Goal: Task Accomplishment & Management: Complete application form

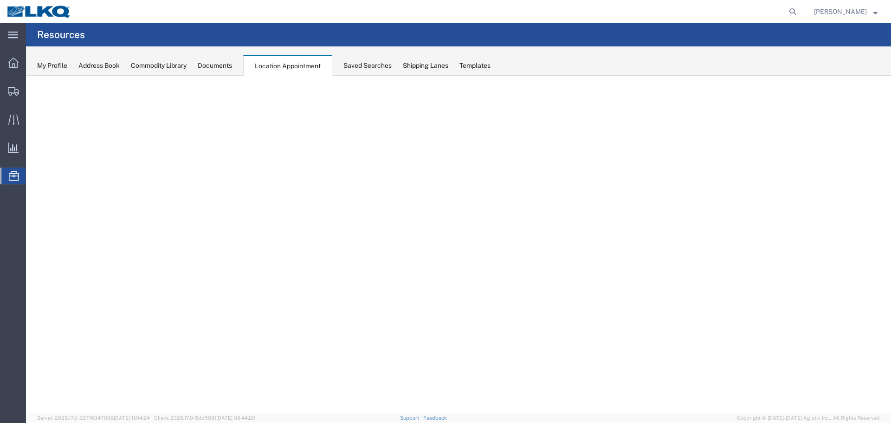
select select "27634"
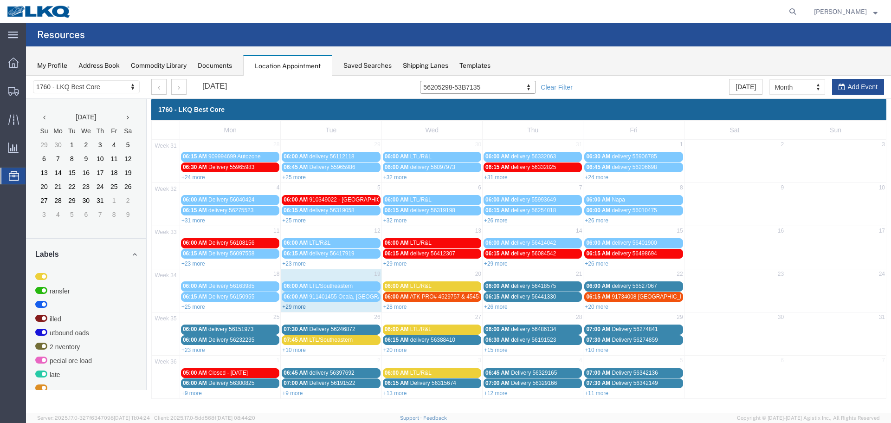
click at [288, 306] on link "+29 more" at bounding box center [294, 307] width 24 height 6
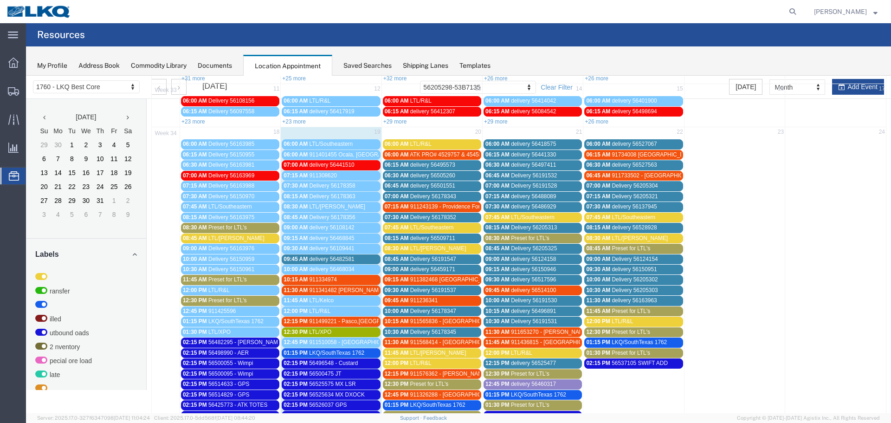
scroll to position [232, 0]
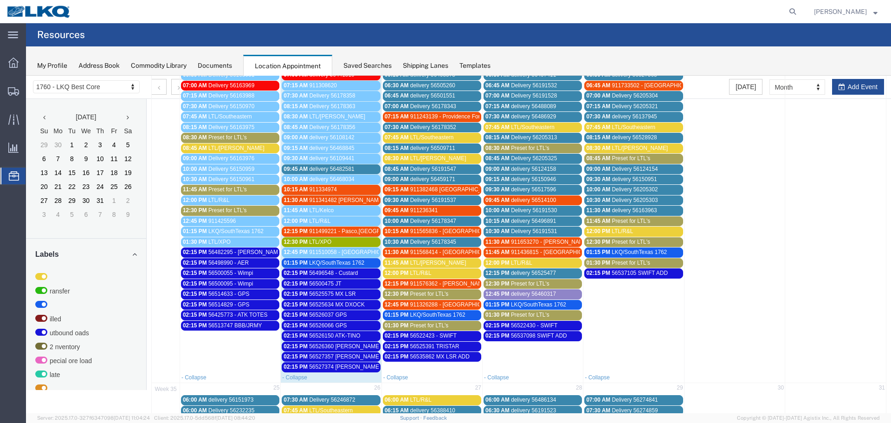
click at [350, 314] on div "02:15 PM 56526037 GPS" at bounding box center [331, 315] width 95 height 7
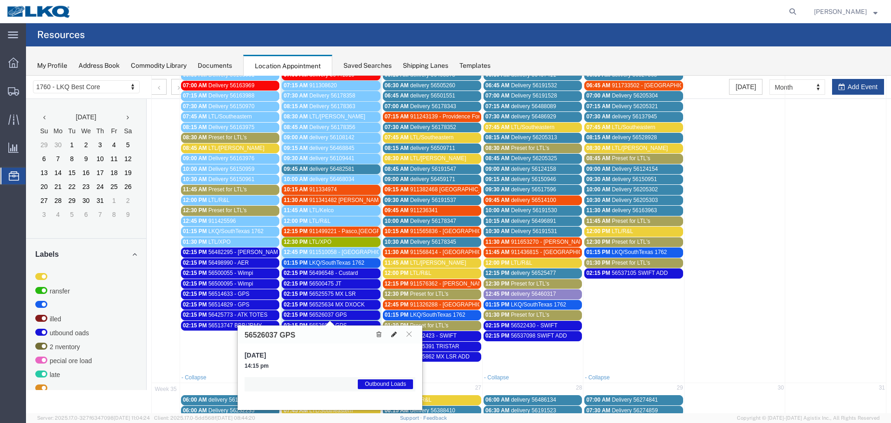
click at [394, 333] on icon at bounding box center [394, 334] width 6 height 6
select select "1"
select select "80"
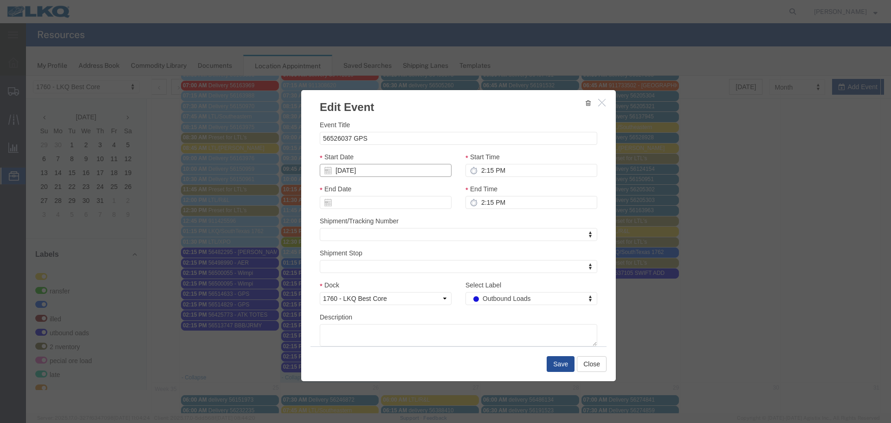
click at [411, 169] on input "[DATE]" at bounding box center [386, 170] width 132 height 13
click at [371, 258] on td "20" at bounding box center [369, 256] width 14 height 14
click at [555, 361] on button "Save" at bounding box center [561, 364] width 28 height 16
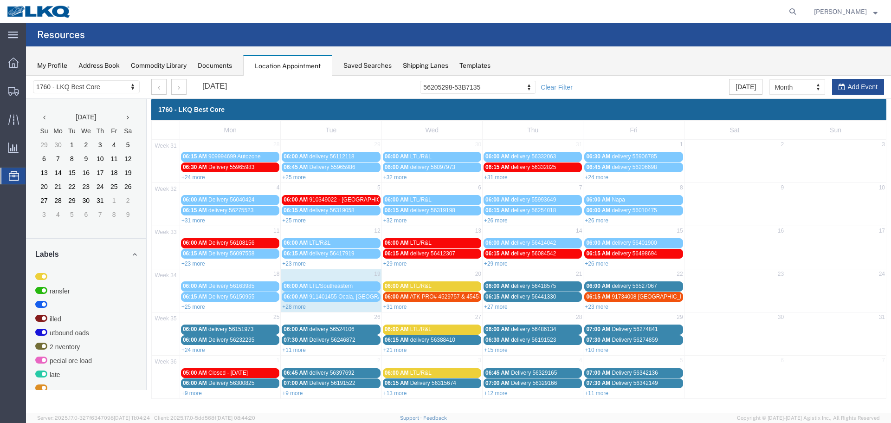
scroll to position [0, 0]
drag, startPoint x: 850, startPoint y: 89, endPoint x: 175, endPoint y: 128, distance: 675.2
click at [850, 89] on button "Add Event" at bounding box center [858, 87] width 52 height 16
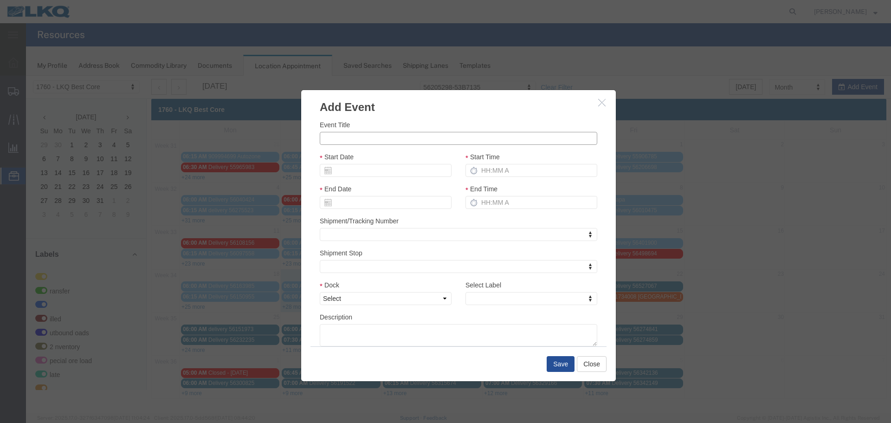
click at [352, 137] on input "Event Title" at bounding box center [459, 138] width 278 height 13
paste input "56540888"
type input "56540888 - Wheels"
drag, startPoint x: 390, startPoint y: 179, endPoint x: 394, endPoint y: 176, distance: 5.3
click at [390, 179] on div "Start Date" at bounding box center [386, 168] width 146 height 32
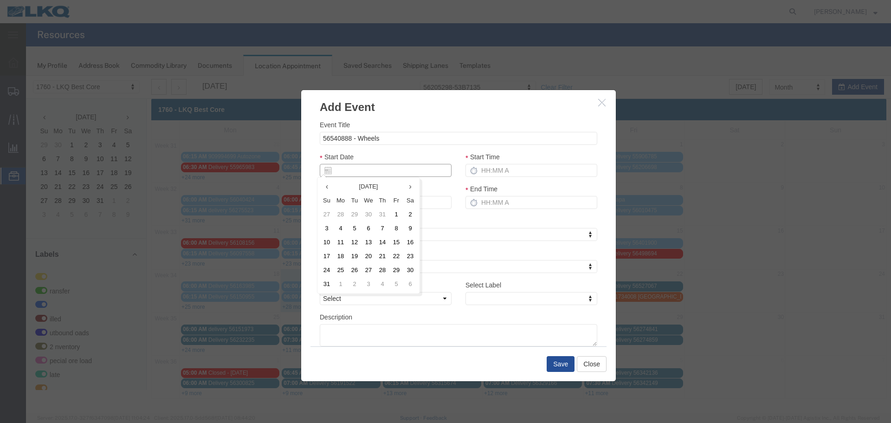
click at [395, 175] on input "Start Date" at bounding box center [386, 170] width 132 height 13
click at [394, 252] on td "22" at bounding box center [397, 256] width 14 height 14
click at [493, 172] on input "Start Time" at bounding box center [532, 170] width 132 height 13
type input "215p"
click at [408, 304] on select "Select 1760 - LKQ Best Core 1760 - Outbound Loads" at bounding box center [386, 298] width 132 height 13
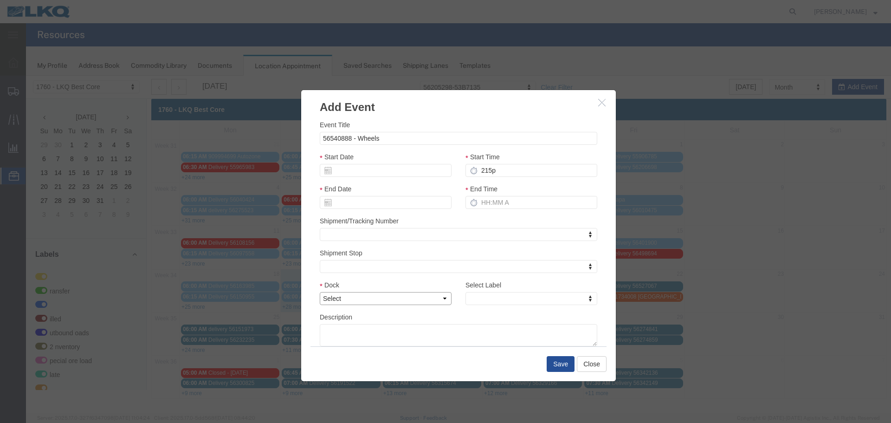
select select "1"
click at [320, 292] on select "Select 1760 - LKQ Best Core 1760 - Outbound Loads" at bounding box center [386, 298] width 132 height 13
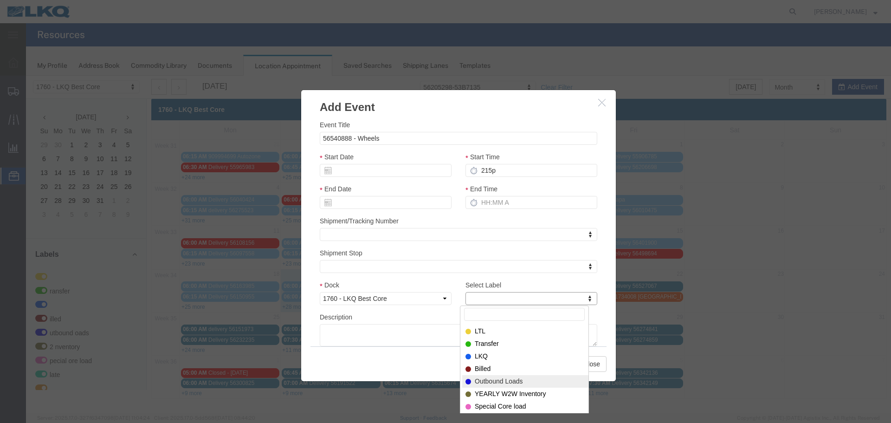
select select "80"
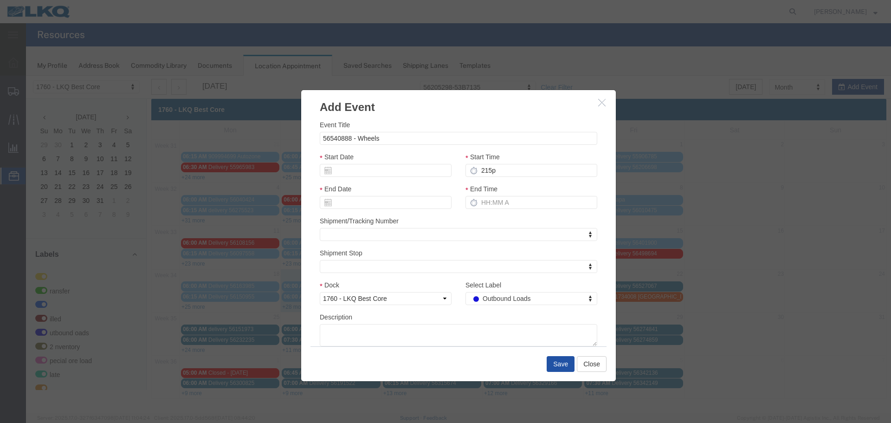
click at [564, 366] on button "Save" at bounding box center [561, 364] width 28 height 16
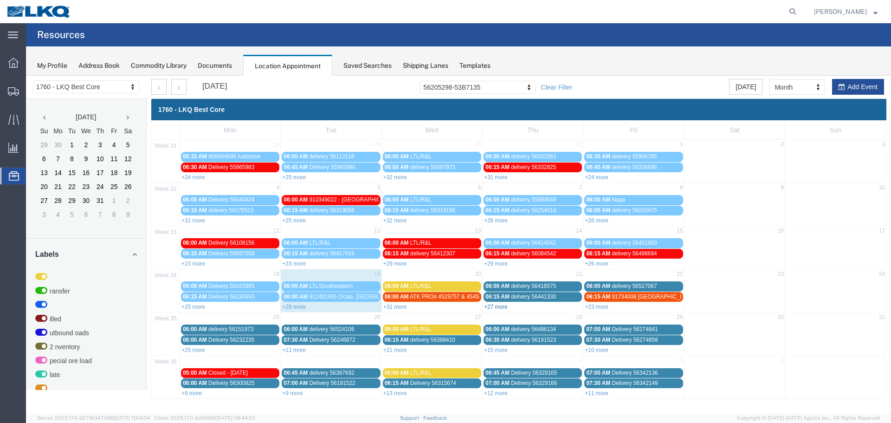
click at [499, 304] on link "+27 more" at bounding box center [496, 307] width 24 height 6
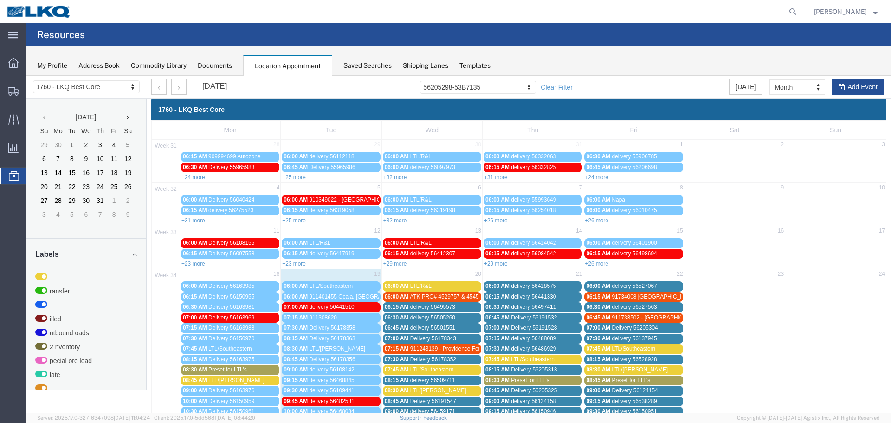
scroll to position [93, 0]
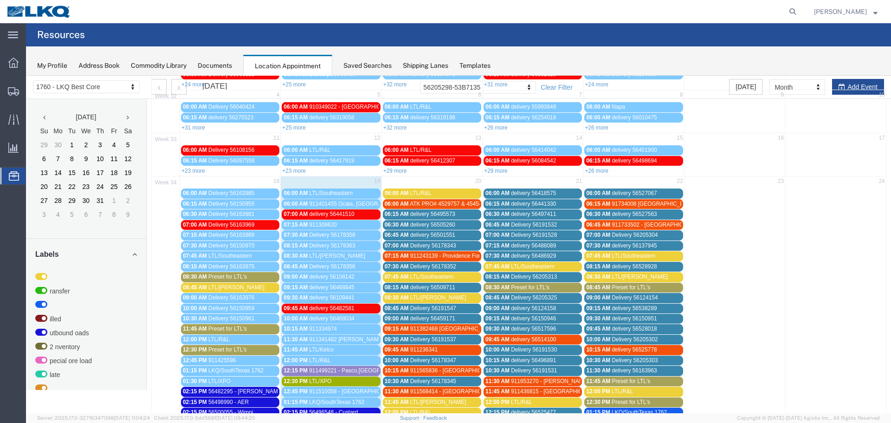
click at [513, 288] on span "Preset for LTL's" at bounding box center [530, 287] width 39 height 6
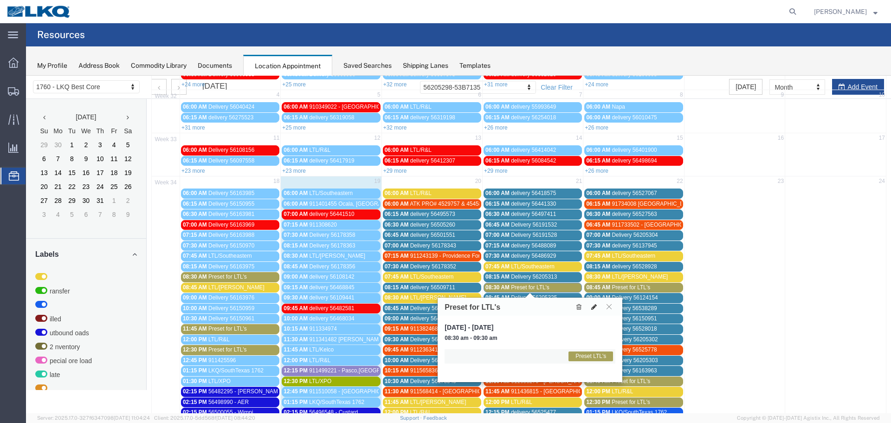
click at [592, 308] on icon at bounding box center [594, 307] width 6 height 6
select select "1"
select select "420"
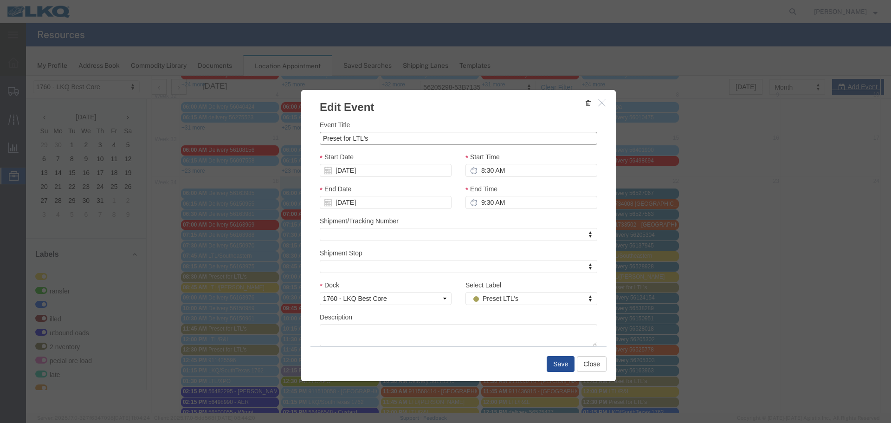
drag, startPoint x: 365, startPoint y: 138, endPoint x: 262, endPoint y: 138, distance: 103.1
click at [262, 138] on div "Edit Event Event Title Preset for LTL's Start Date 08/21/2025 Start Time 8:30 A…" at bounding box center [458, 245] width 865 height 338
type input "LTL/Saia"
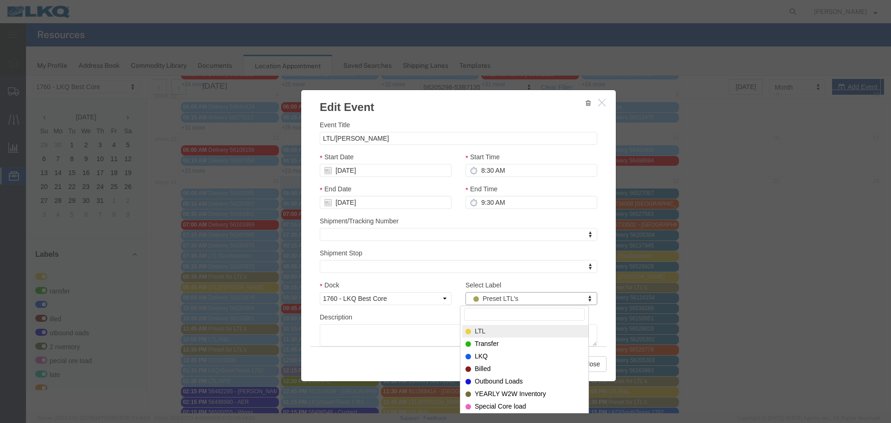
select select "25"
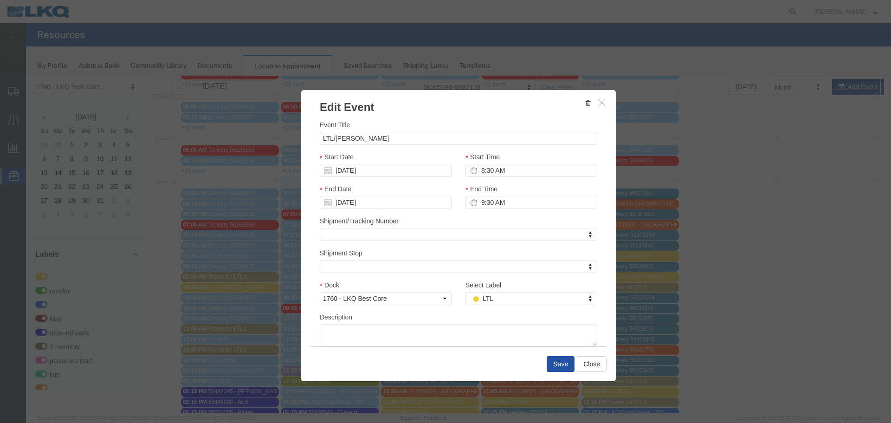
click at [550, 363] on button "Save" at bounding box center [561, 364] width 28 height 16
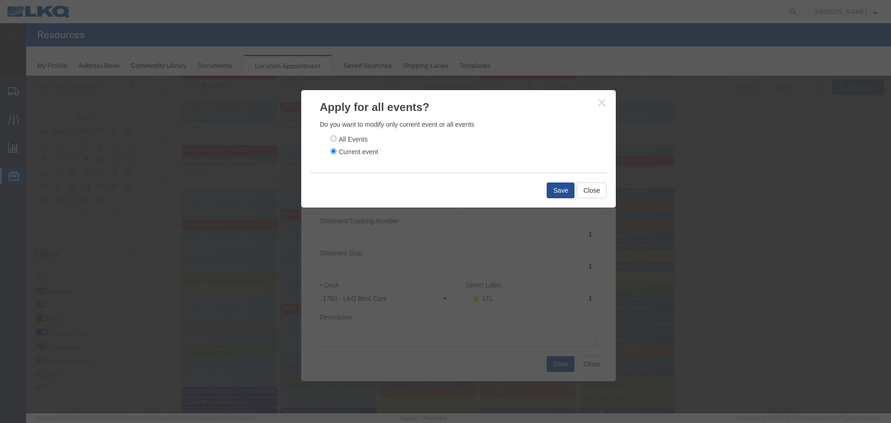
click at [550, 179] on div "Save Close" at bounding box center [459, 190] width 296 height 35
click at [550, 184] on button "Save" at bounding box center [561, 190] width 28 height 16
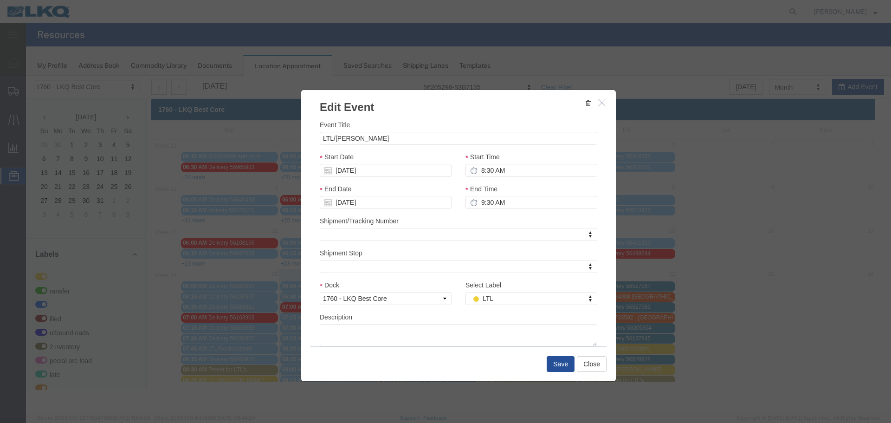
scroll to position [0, 0]
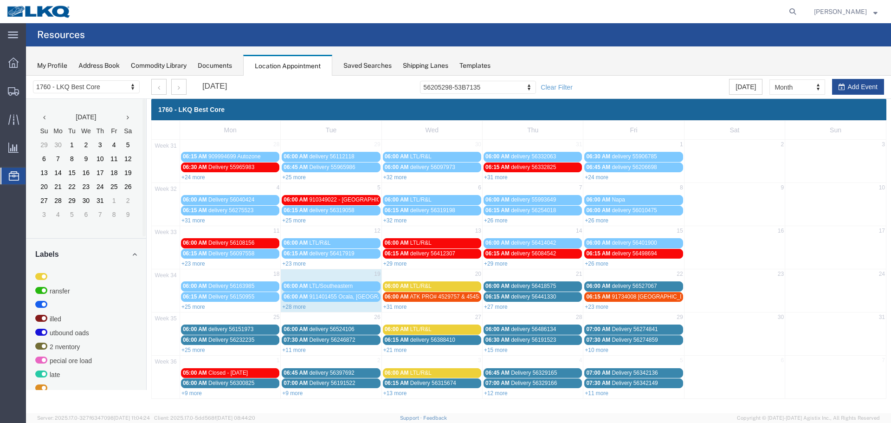
click at [393, 308] on link "+31 more" at bounding box center [395, 307] width 24 height 6
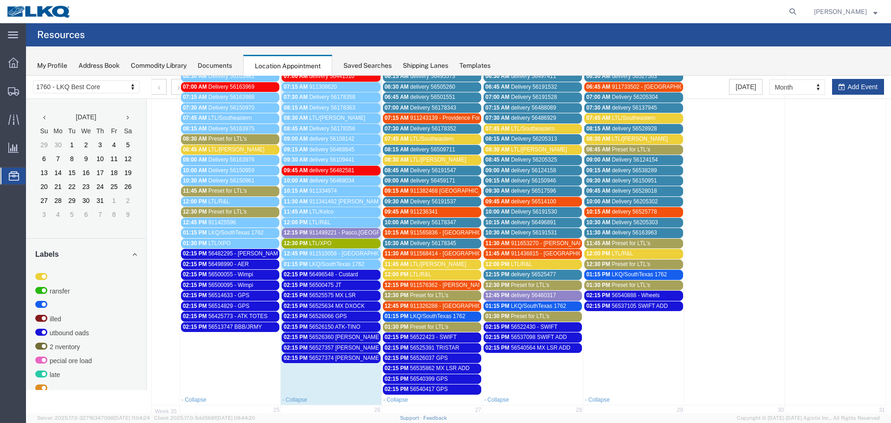
scroll to position [232, 0]
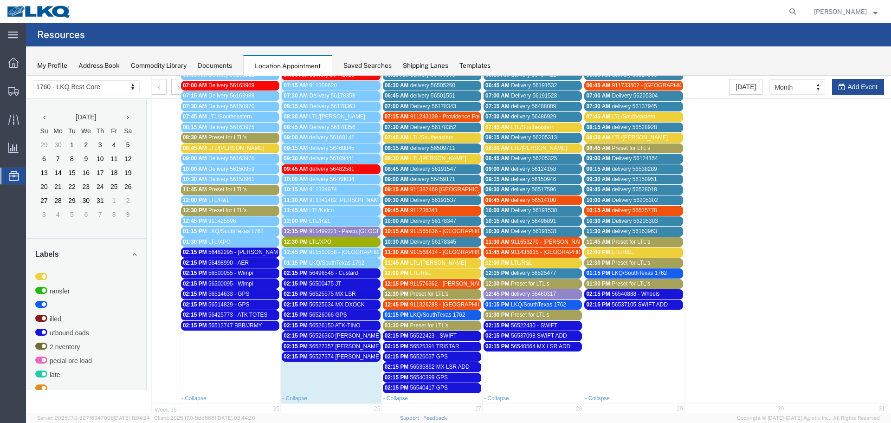
click at [256, 324] on span "56513747 BBB/JRMY" at bounding box center [235, 325] width 54 height 6
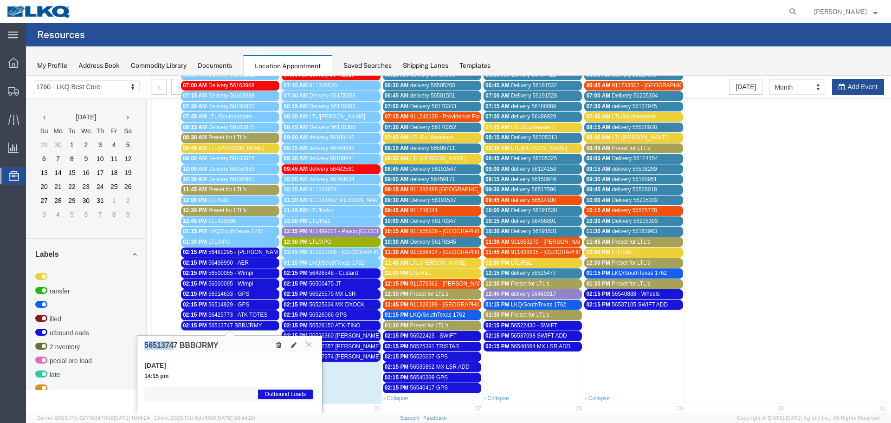
drag, startPoint x: 175, startPoint y: 344, endPoint x: 142, endPoint y: 345, distance: 33.9
click at [142, 345] on div "56513747 BBB/JRMY" at bounding box center [229, 345] width 185 height 18
drag, startPoint x: 177, startPoint y: 344, endPoint x: 143, endPoint y: 344, distance: 34.4
click at [143, 344] on div "56513747 BBB/JRMY" at bounding box center [229, 345] width 185 height 18
copy h3 "56513747"
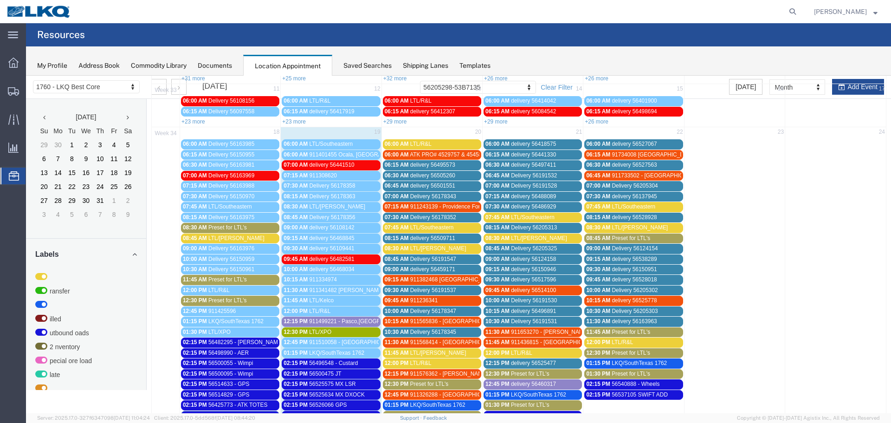
scroll to position [0, 0]
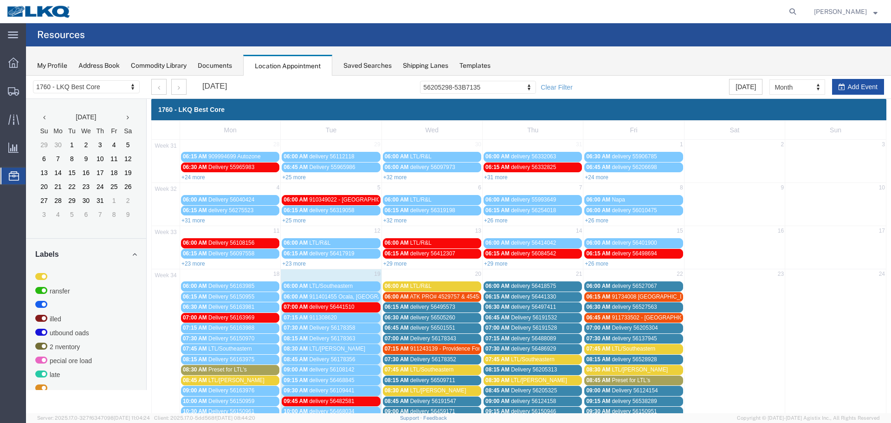
click at [840, 85] on button "Add Event" at bounding box center [858, 87] width 52 height 16
select select
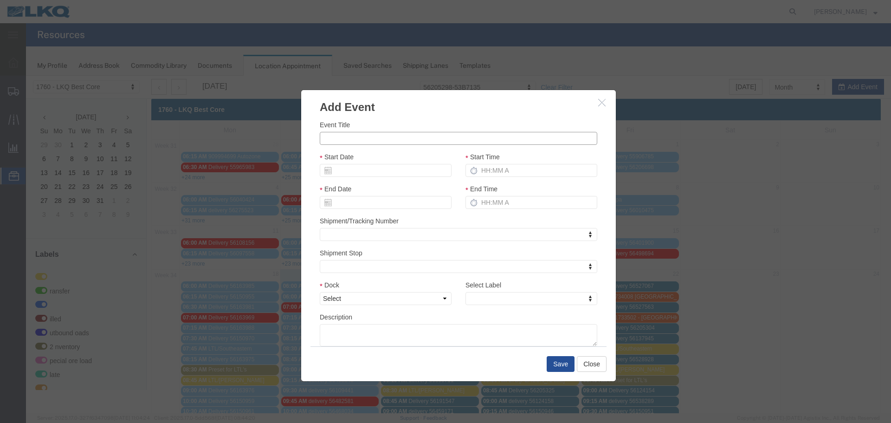
click at [342, 143] on input "Event Title" at bounding box center [459, 138] width 278 height 13
paste input "56541657"
type input "56541657 - BBB"
click at [384, 169] on input "Start Date" at bounding box center [386, 170] width 132 height 13
drag, startPoint x: 373, startPoint y: 257, endPoint x: 415, endPoint y: 229, distance: 50.4
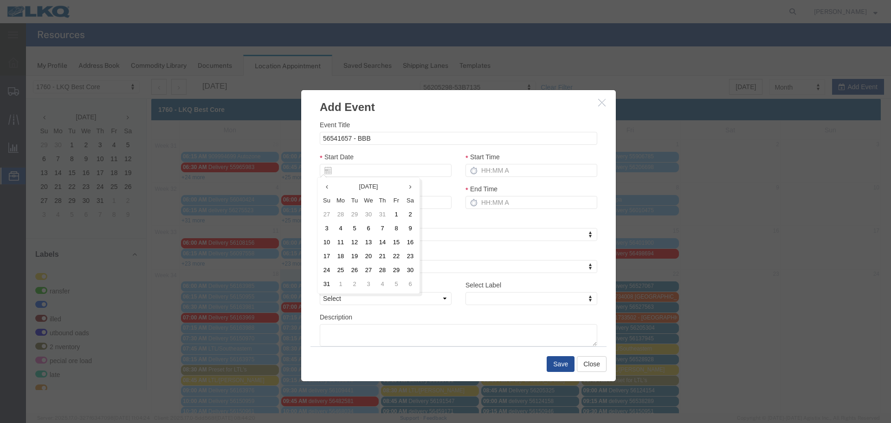
click at [373, 256] on td "20" at bounding box center [369, 256] width 14 height 14
click at [510, 171] on input "Start Time" at bounding box center [532, 170] width 132 height 13
type input "215p"
click at [380, 297] on select "Select 1760 - LKQ Best Core 1760 - Outbound Loads" at bounding box center [386, 298] width 132 height 13
select select "1"
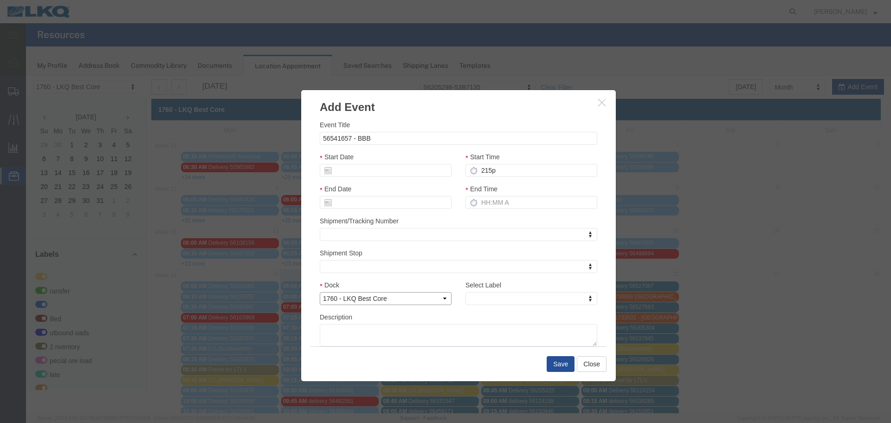
click at [320, 292] on select "Select 1760 - LKQ Best Core 1760 - Outbound Loads" at bounding box center [386, 298] width 132 height 13
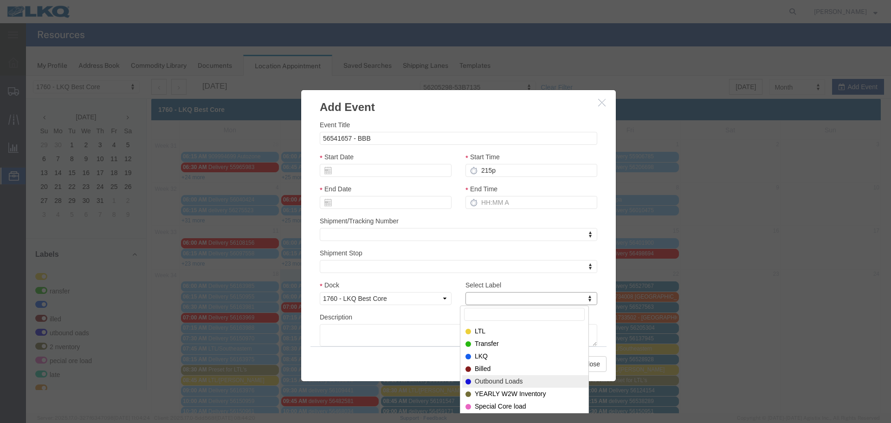
select select "80"
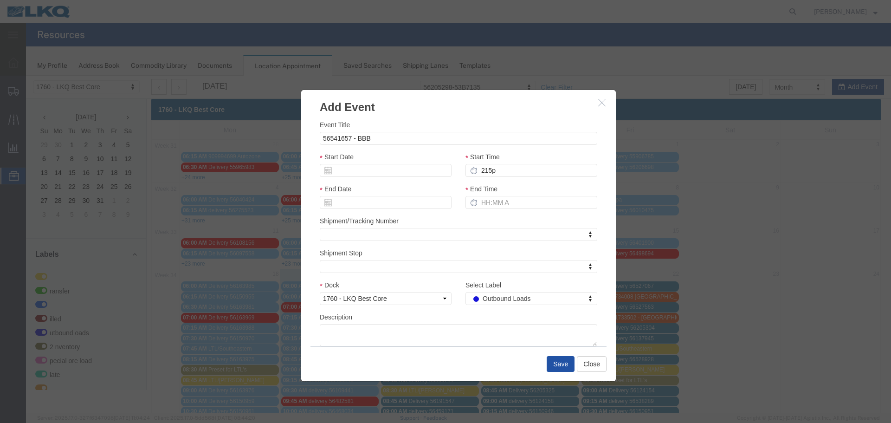
click at [563, 362] on button "Save" at bounding box center [561, 364] width 28 height 16
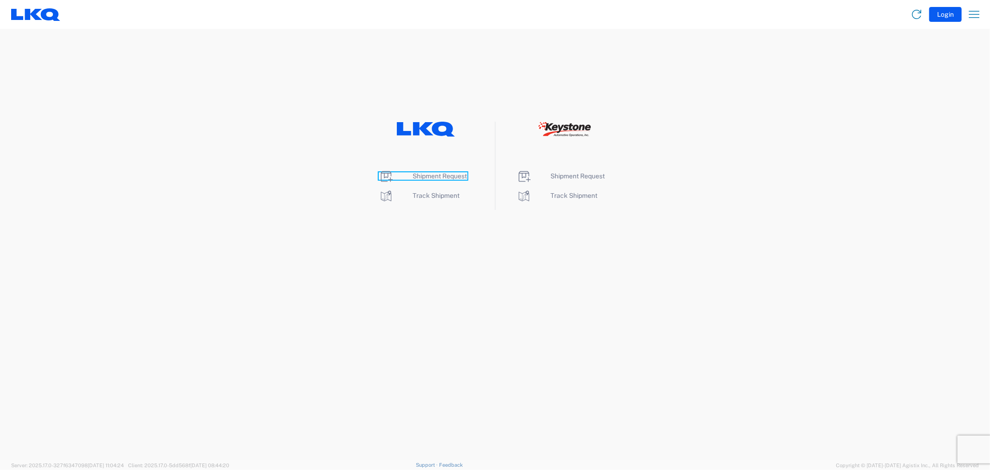
click at [430, 175] on span "Shipment Request" at bounding box center [440, 175] width 54 height 7
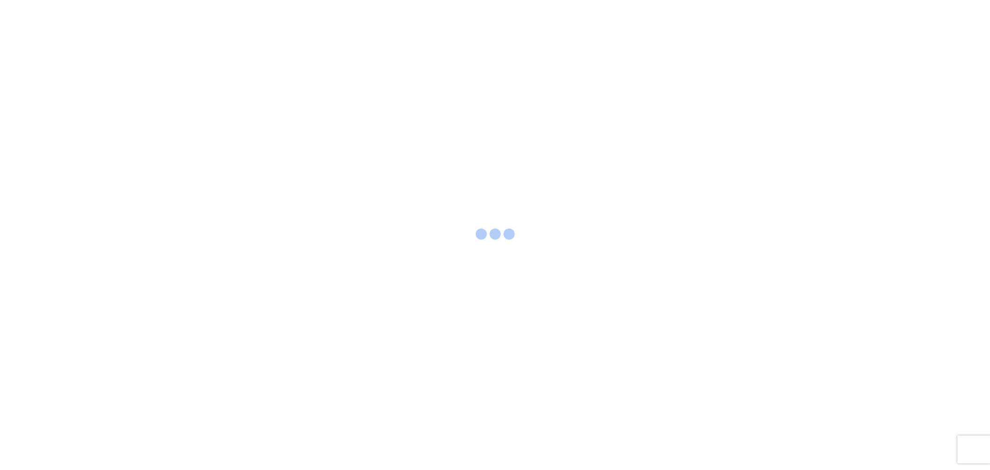
select select "FULL"
select select "LBS"
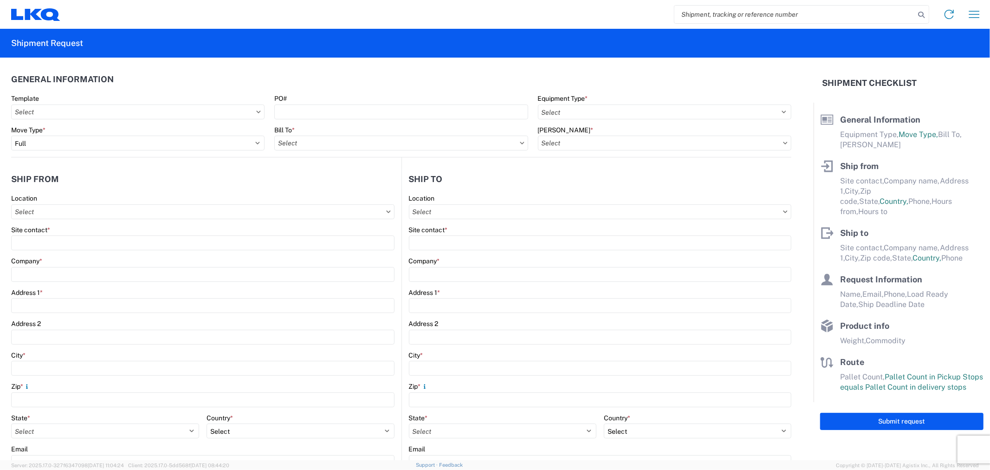
click at [724, 14] on input "search" at bounding box center [795, 15] width 240 height 18
paste input "56513747"
type input "56513747"
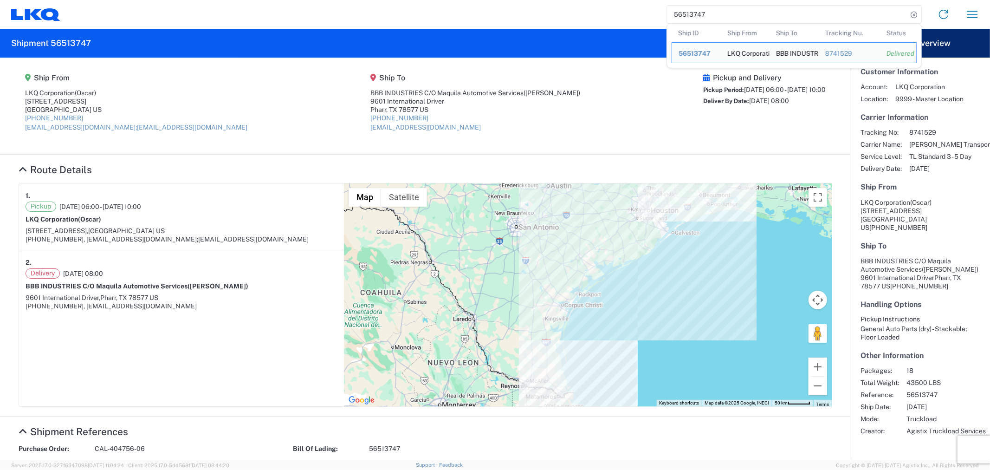
click at [595, 87] on agx-shipment-main-routing-info "Ship From LKQ Corporation (Oscar) [STREET_ADDRESS] US [PHONE_NUMBER] [EMAIL_ADD…" at bounding box center [426, 106] width 814 height 78
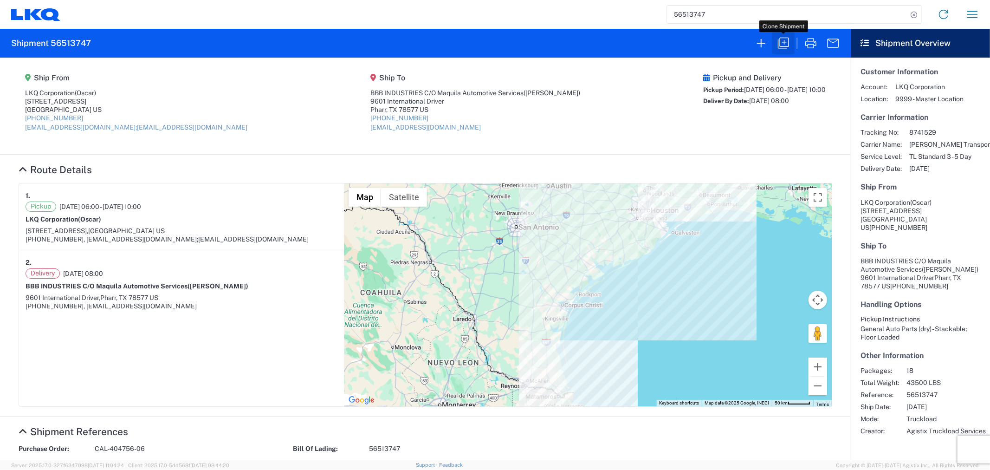
click at [783, 42] on icon "button" at bounding box center [783, 43] width 15 height 15
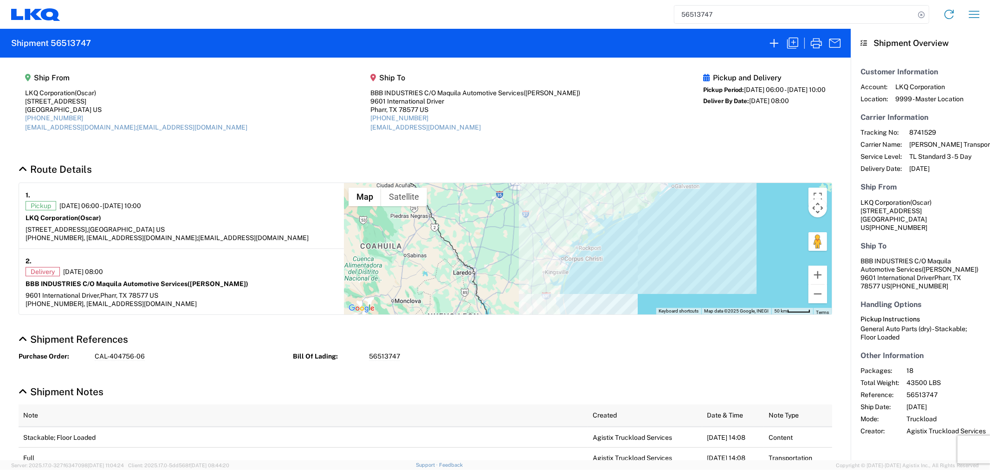
select select "FULL"
select select "LBS"
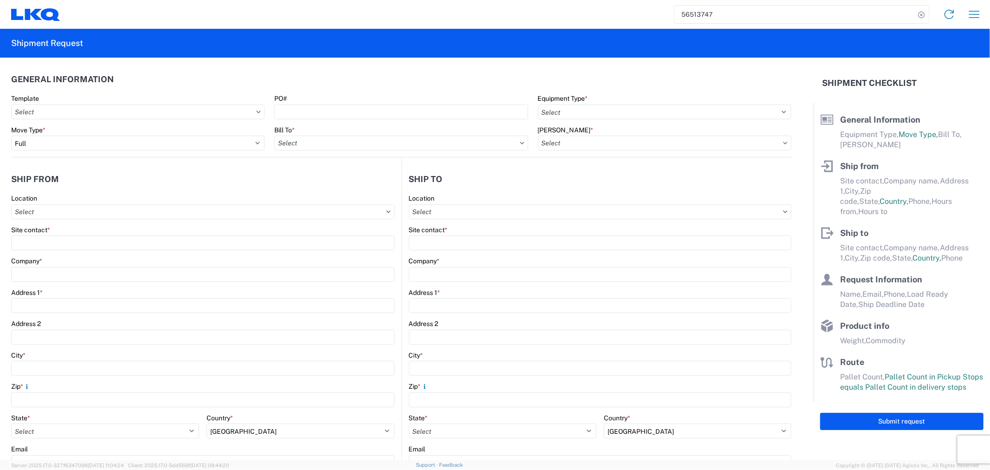
select select "STDV"
type input "Oscar"
type input "LKQ Corporation"
type input "[STREET_ADDRESS]"
type input "[GEOGRAPHIC_DATA]"
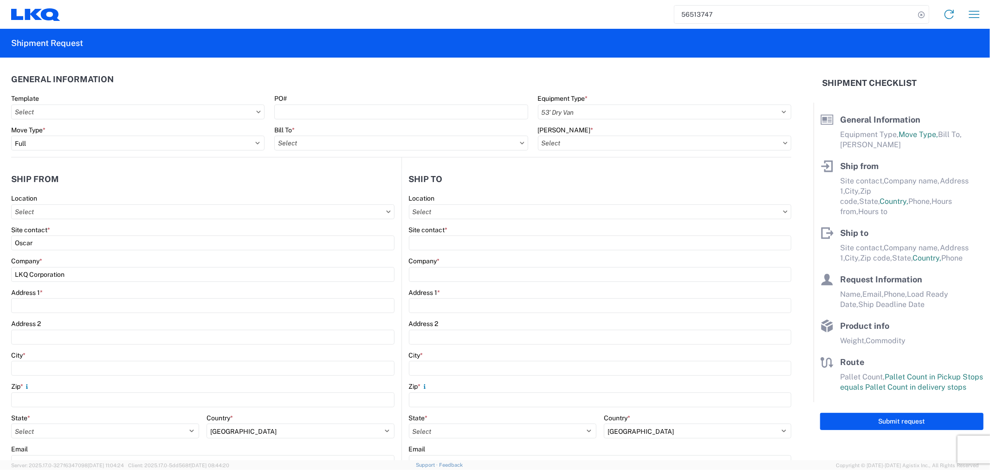
type input "77038"
type input "[EMAIL_ADDRESS][DOMAIN_NAME];[EMAIL_ADDRESS][DOMAIN_NAME]"
type input "[PERSON_NAME]"
type input "BBB INDUSTRIES C/O Maquila Automotive Services"
type input "9601 International Driver"
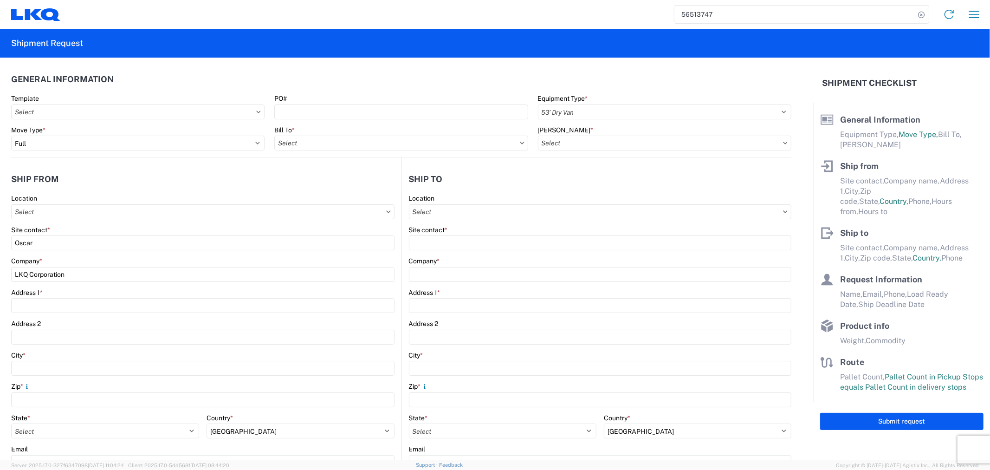
type input "[PERSON_NAME]"
type input "78577"
type input "[EMAIL_ADDRESS][DOMAIN_NAME]"
type input "Oscar"
type input "[EMAIL_ADDRESS][DOMAIN_NAME]"
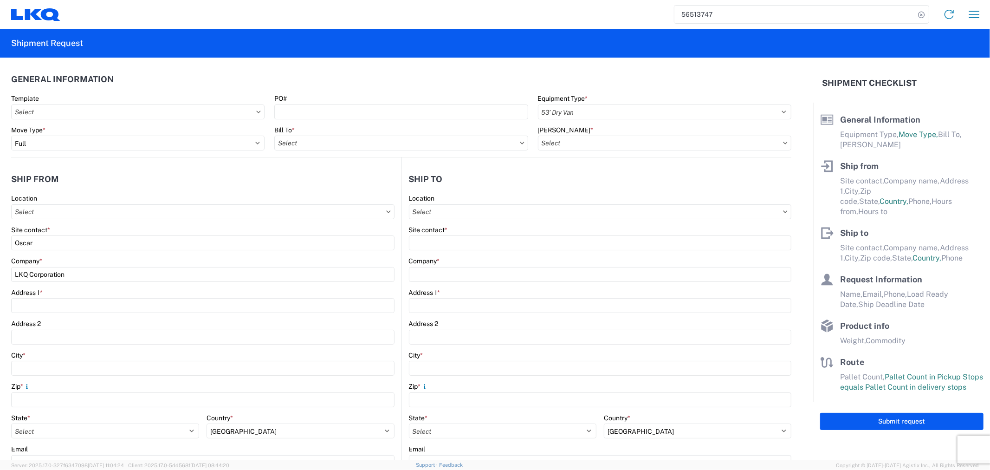
type input "[PHONE_NUMBER]"
type input "[DATE]"
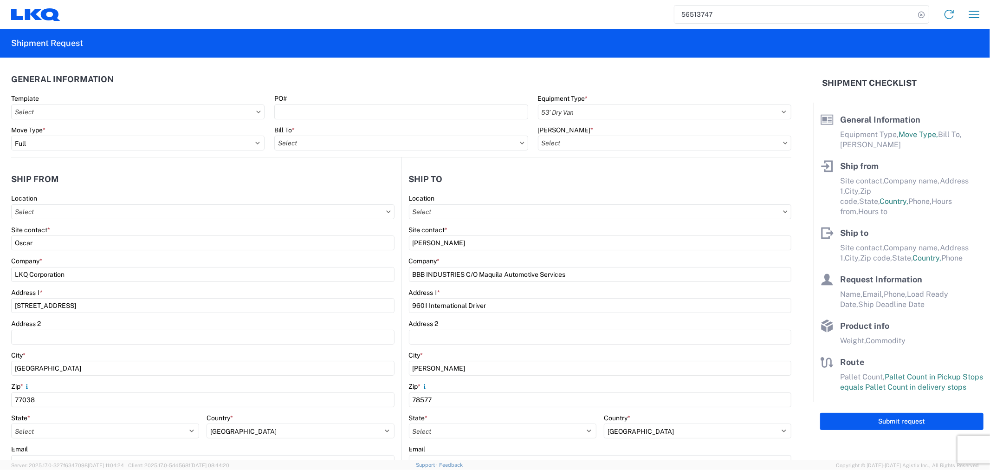
type input "[DATE]"
type input "43500"
type input "General Auto Parts (dry)"
type input "18"
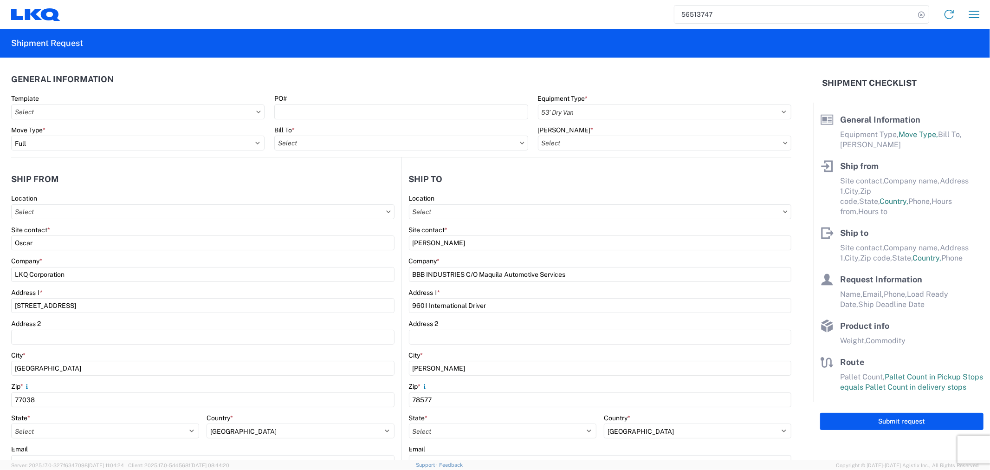
type input "0"
type input "40"
type input "36"
select select "US"
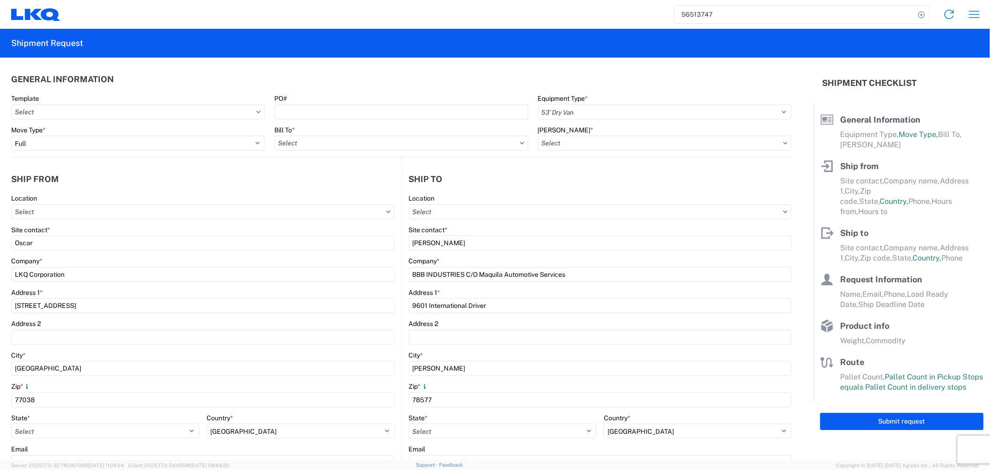
select select "US"
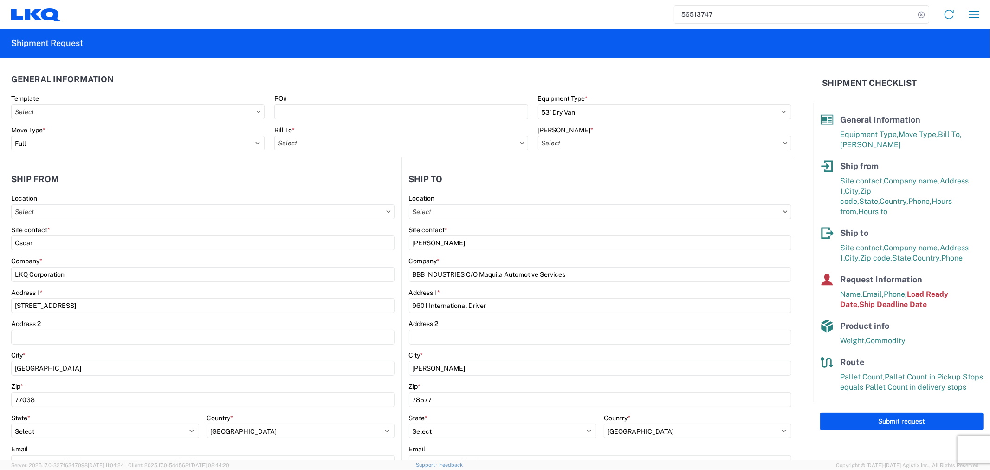
type input "1760 - LKQ Best Core"
type input "1760-6300-66000-0000 - 1760 Freight Out"
type input "1760 - LKQ Best Core"
click at [319, 104] on div "PO#" at bounding box center [400, 106] width 253 height 25
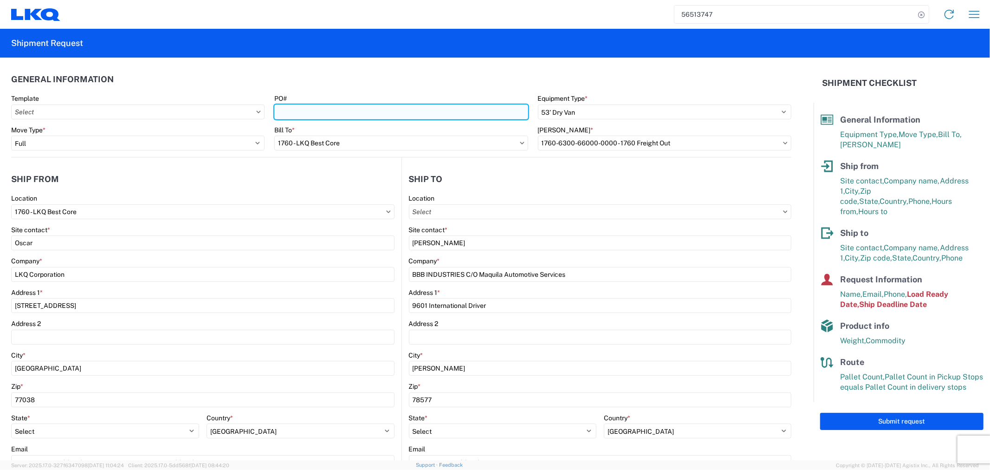
click at [310, 111] on input "PO#" at bounding box center [400, 111] width 253 height 15
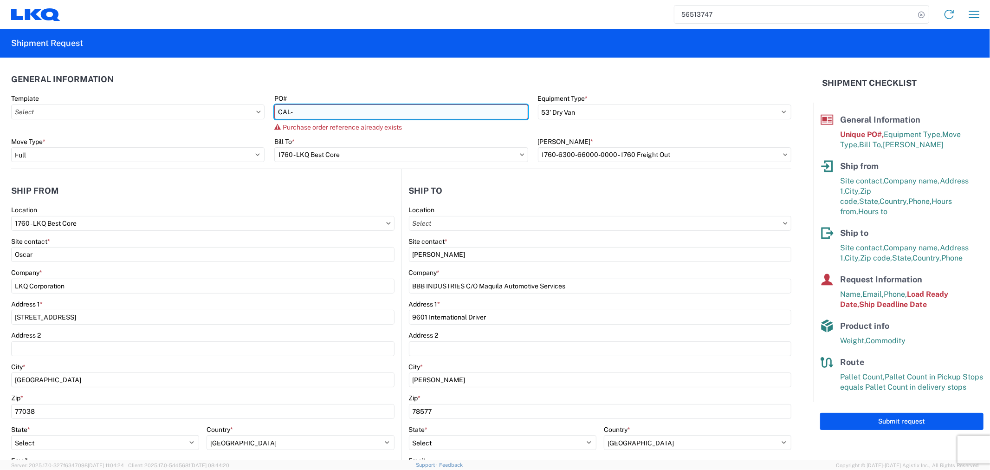
click at [329, 117] on input "CAL-" at bounding box center [400, 111] width 253 height 15
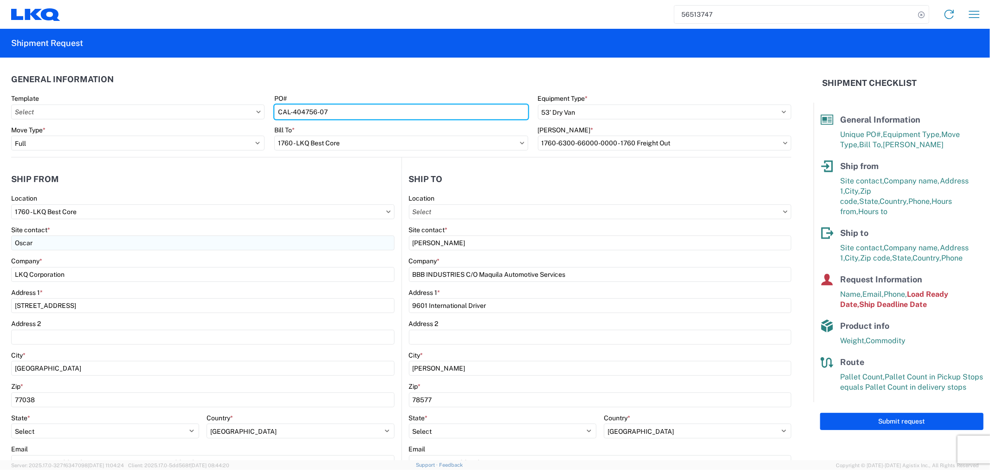
type input "CAL-404756-07"
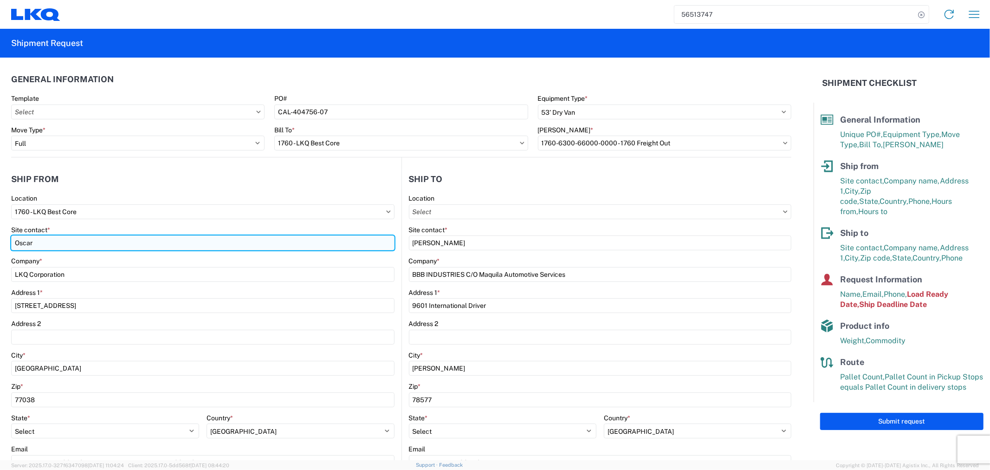
click at [57, 243] on input "Oscar" at bounding box center [202, 242] width 383 height 15
drag, startPoint x: 34, startPoint y: 243, endPoint x: 3, endPoint y: 243, distance: 30.6
click at [5, 243] on form "General Information Template PO# CAL-404756-07 Equipment Type * Select 53’ Dry …" at bounding box center [407, 259] width 814 height 403
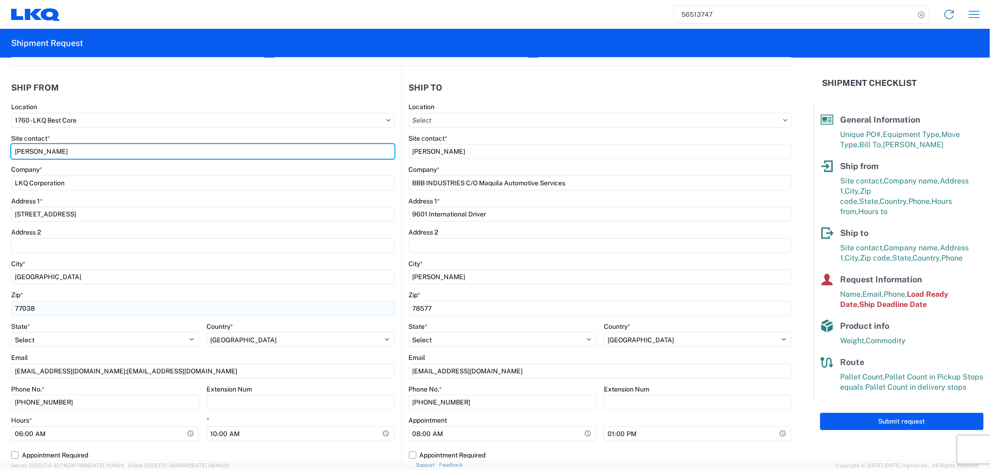
scroll to position [103, 0]
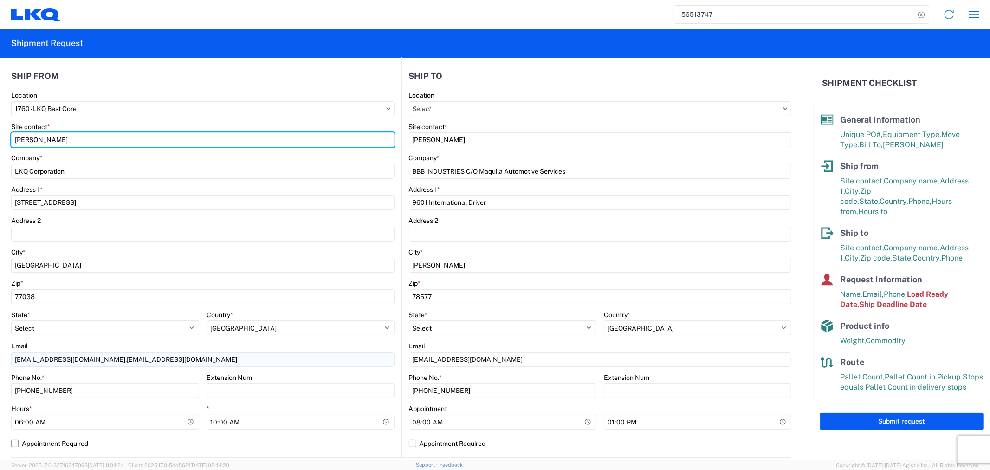
type input "[PERSON_NAME]"
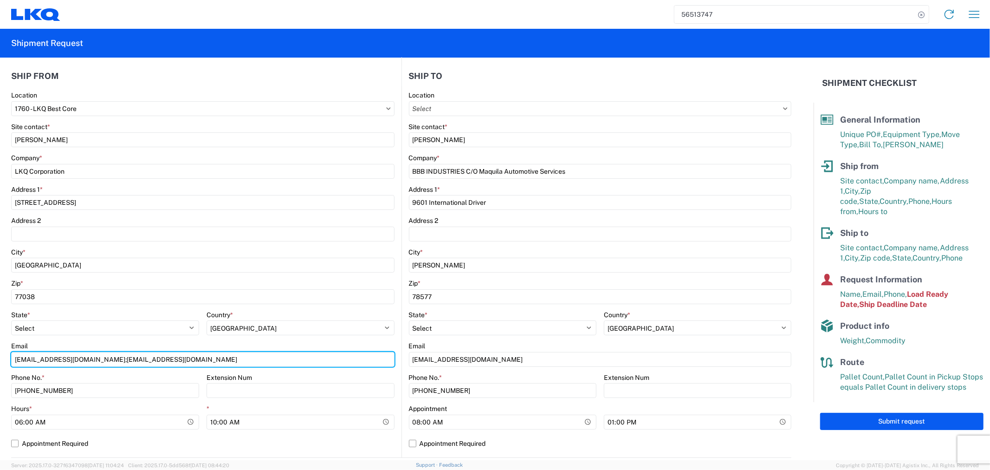
drag, startPoint x: 100, startPoint y: 358, endPoint x: -54, endPoint y: 361, distance: 154.2
click at [0, 361] on html "56513747 Home Shipment request Shipment tracking Shipment Request General Infor…" at bounding box center [495, 235] width 990 height 470
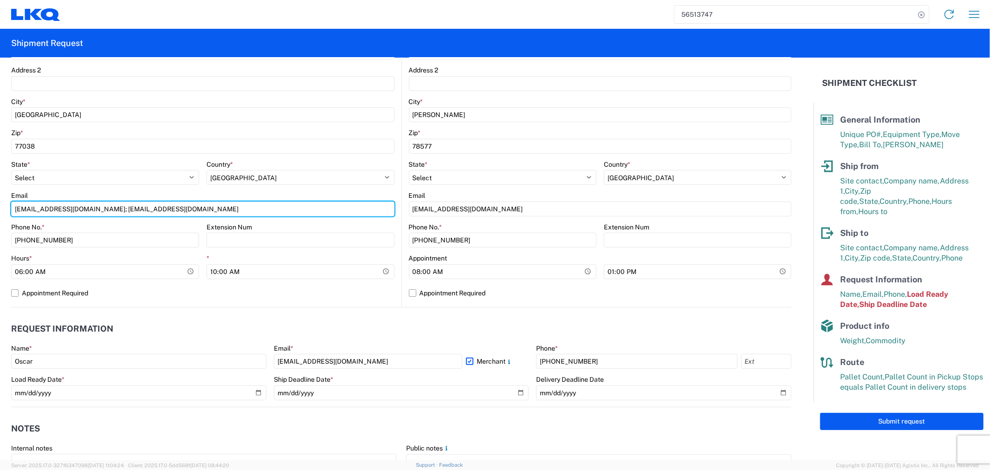
scroll to position [361, 0]
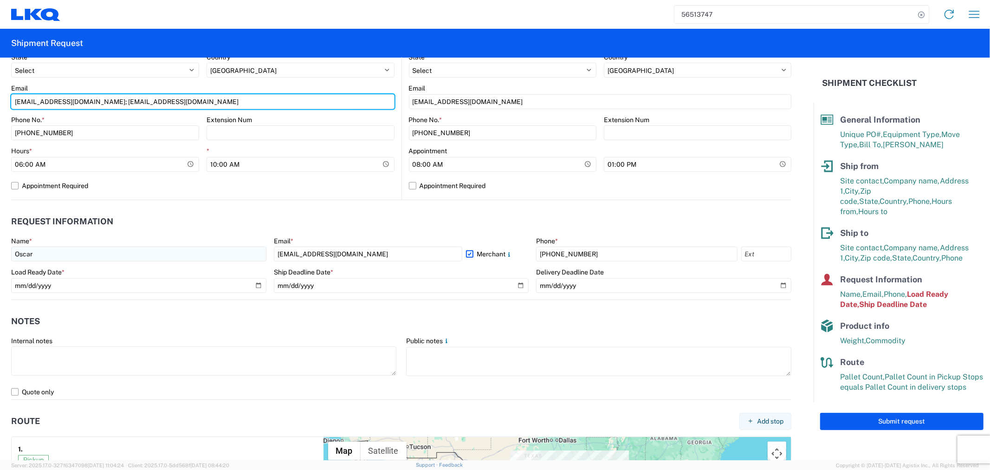
type input "[EMAIL_ADDRESS][DOMAIN_NAME]; [EMAIL_ADDRESS][DOMAIN_NAME]"
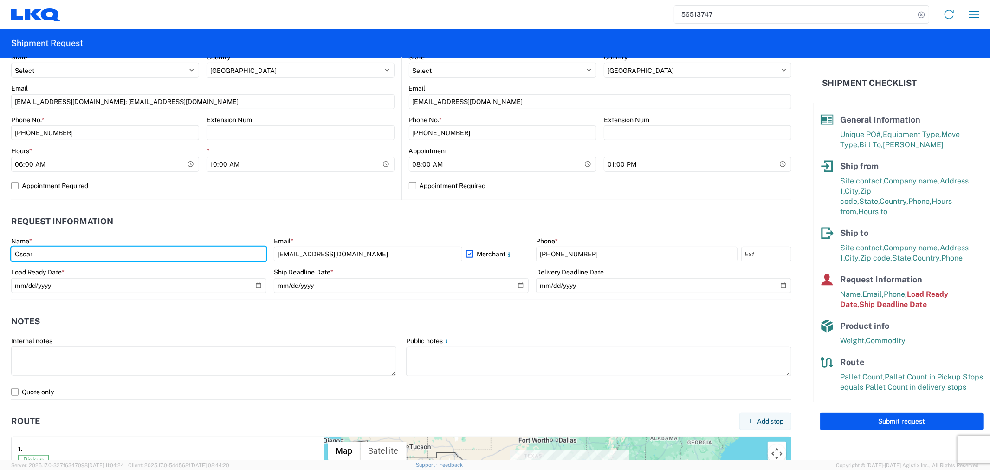
drag, startPoint x: 13, startPoint y: 255, endPoint x: -32, endPoint y: 255, distance: 44.1
click at [0, 255] on html "56513747 Home Shipment request Shipment tracking Shipment Request General Infor…" at bounding box center [495, 235] width 990 height 470
type input "[PERSON_NAME]"
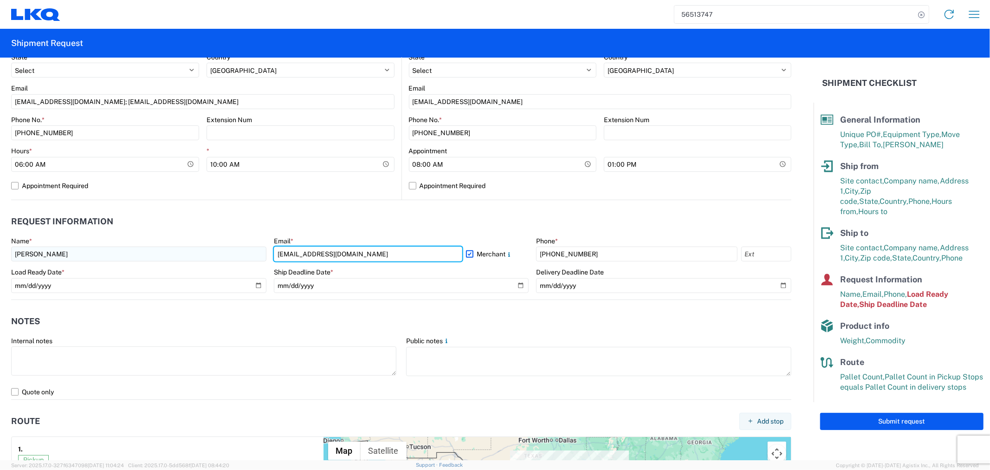
drag, startPoint x: 374, startPoint y: 256, endPoint x: 243, endPoint y: 256, distance: 130.9
click at [243, 256] on div "Name * [PERSON_NAME] Email * [EMAIL_ADDRESS][DOMAIN_NAME] Merchant Phone * [PHO…" at bounding box center [401, 268] width 780 height 63
type input "[EMAIL_ADDRESS][DOMAIN_NAME]"
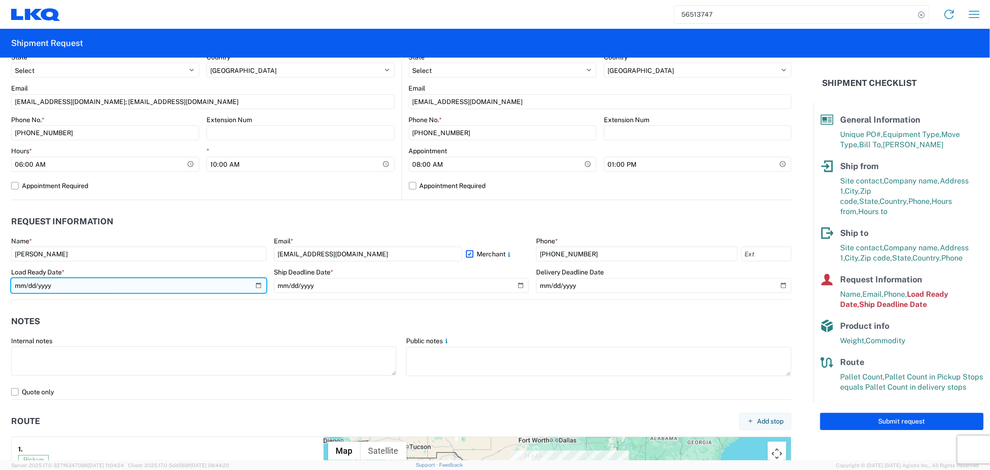
click at [253, 288] on input "[DATE]" at bounding box center [138, 285] width 255 height 15
type input "[DATE]"
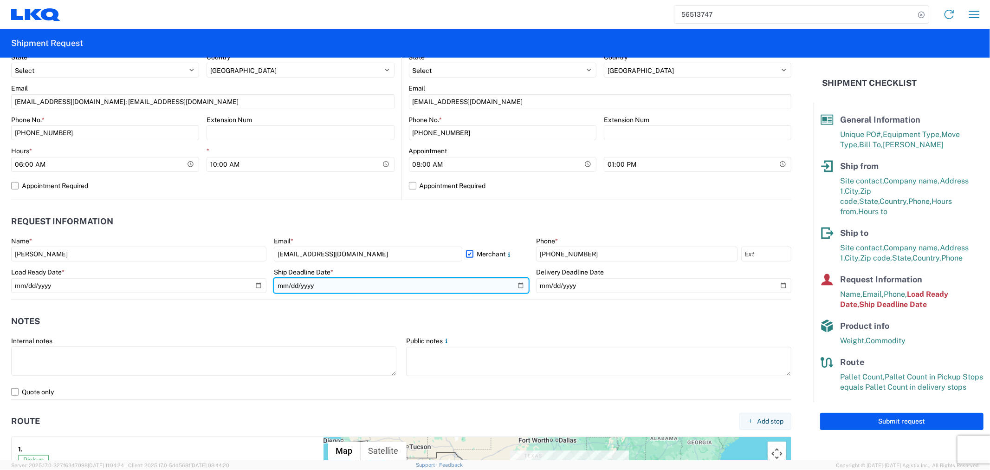
click at [518, 281] on input "[DATE]" at bounding box center [401, 285] width 255 height 15
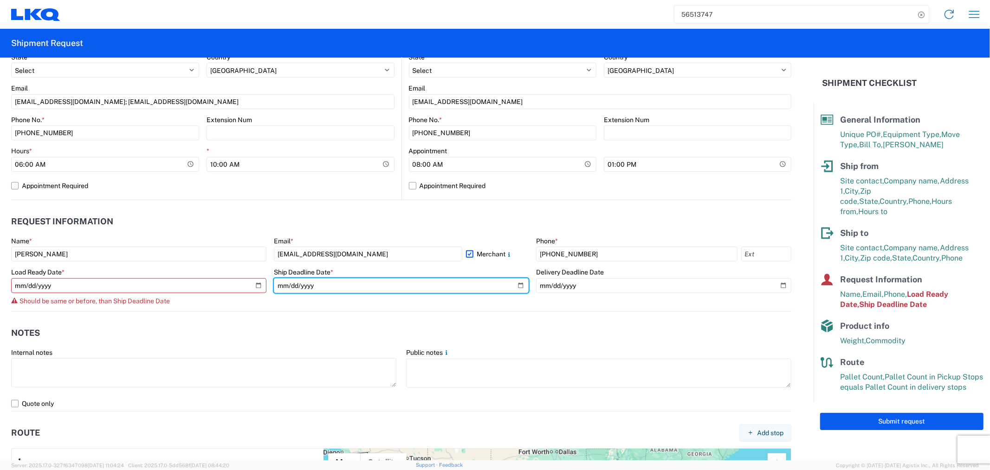
type input "[DATE]"
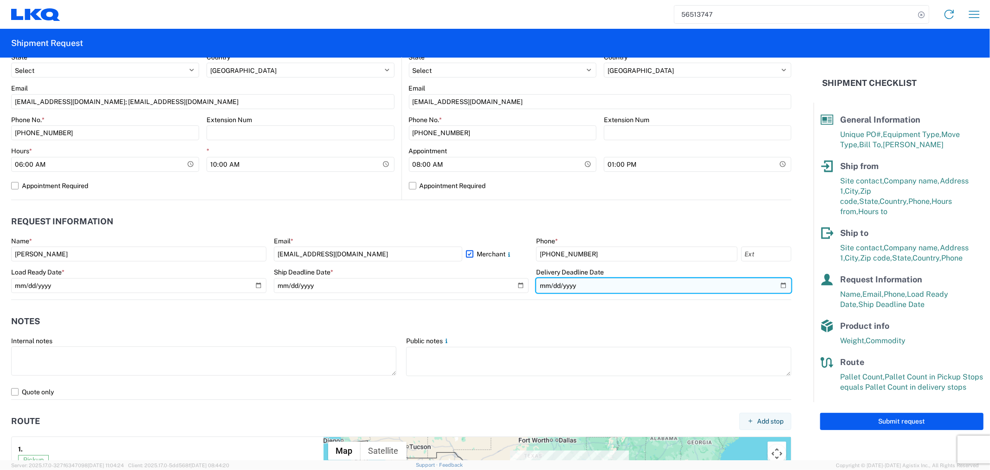
click at [776, 282] on input "[DATE]" at bounding box center [663, 285] width 255 height 15
type input "[DATE]"
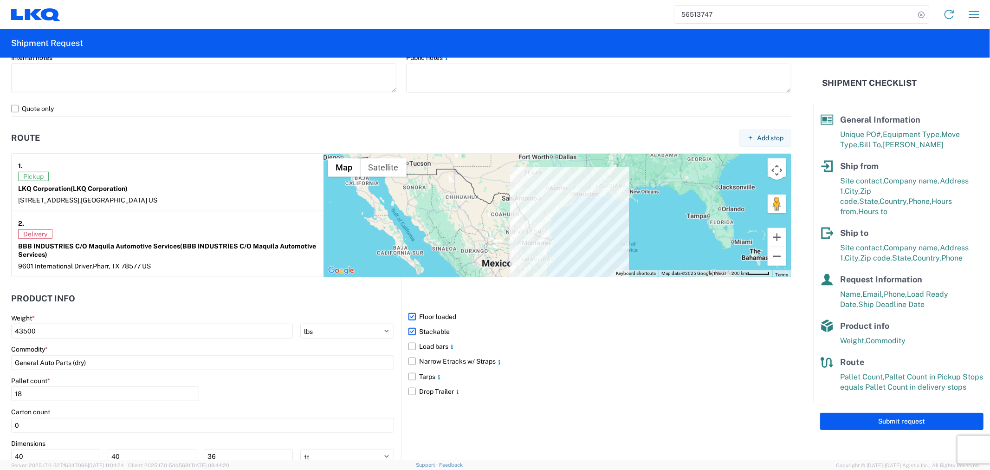
scroll to position [670, 0]
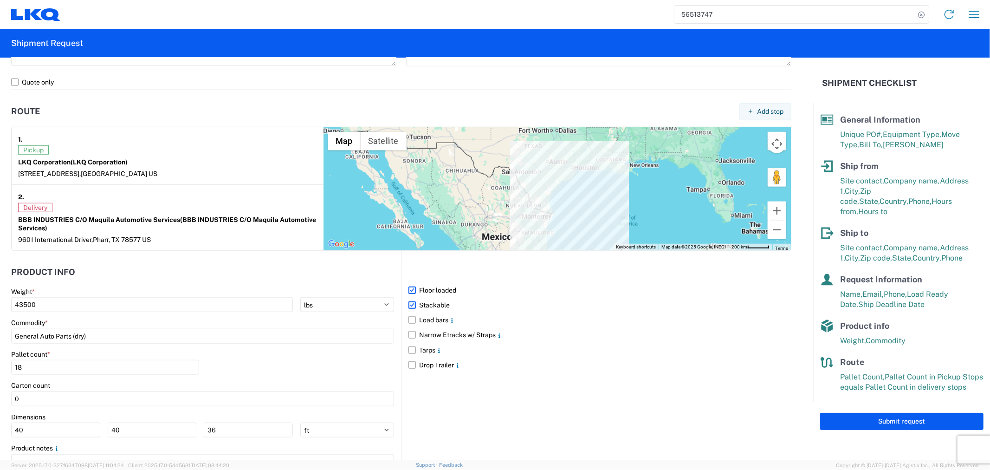
click at [409, 307] on label "Stackable" at bounding box center [600, 305] width 383 height 15
click at [0, 0] on input "Stackable" at bounding box center [0, 0] width 0 height 0
click at [829, 413] on button "Submit request" at bounding box center [901, 421] width 163 height 17
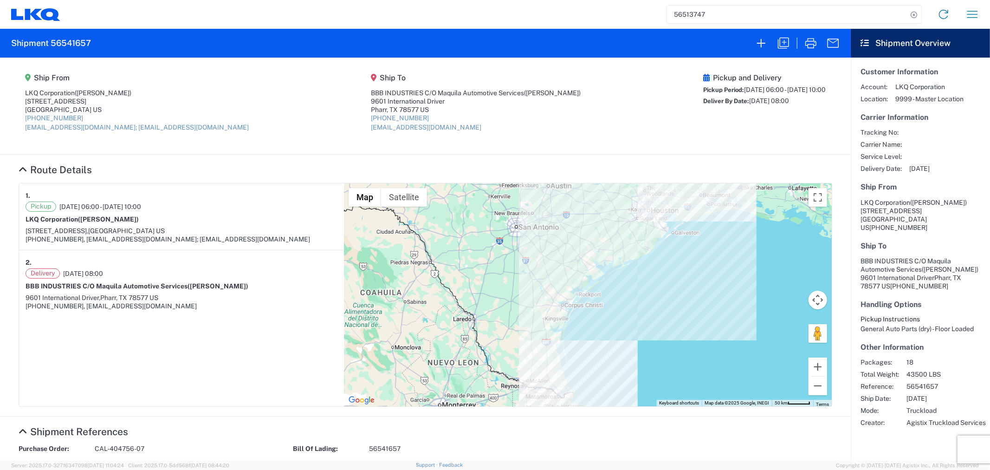
drag, startPoint x: 781, startPoint y: 174, endPoint x: 788, endPoint y: 157, distance: 18.5
click at [788, 157] on agx-collapsable-section "Route Details 1. Pickup [DATE] 06:00 - [DATE] 10:00 LKQ Corporation ([PERSON_NA…" at bounding box center [425, 285] width 851 height 261
drag, startPoint x: 92, startPoint y: 41, endPoint x: 49, endPoint y: 41, distance: 42.7
click at [49, 41] on agx-form-header "Shipment 56541657" at bounding box center [425, 43] width 851 height 29
copy h2 "56541657"
